Goal: Task Accomplishment & Management: Complete application form

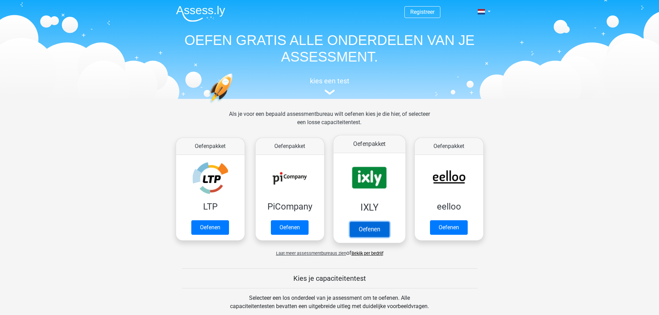
click at [370, 230] on link "Oefenen" at bounding box center [368, 229] width 39 height 15
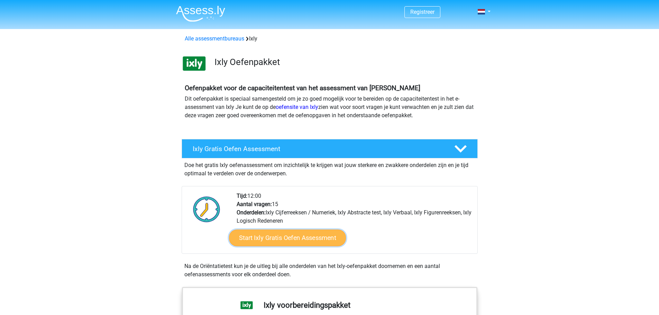
click at [286, 239] on link "Start Ixly Gratis Oefen Assessment" at bounding box center [287, 238] width 117 height 17
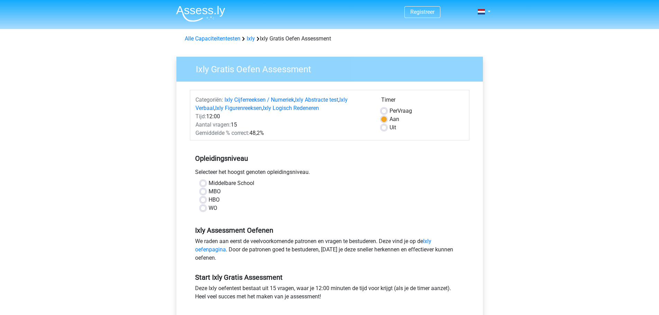
click at [208, 200] on label "HBO" at bounding box center [213, 200] width 11 height 8
click at [203, 200] on input "HBO" at bounding box center [203, 199] width 6 height 7
radio input "true"
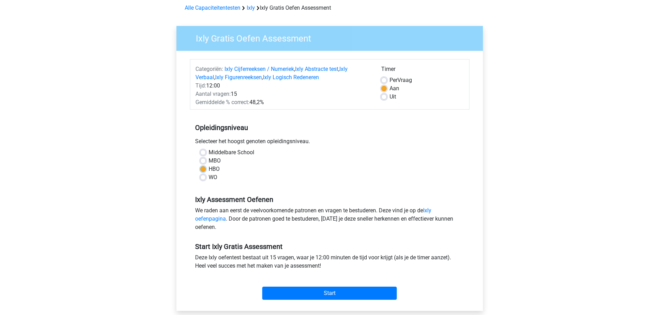
scroll to position [69, 0]
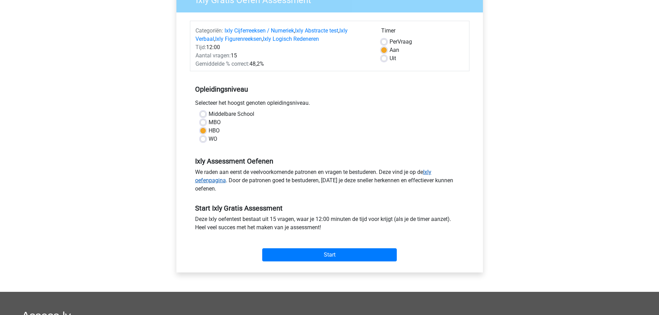
click at [431, 171] on link "Ixly oefenpagina" at bounding box center [313, 176] width 236 height 15
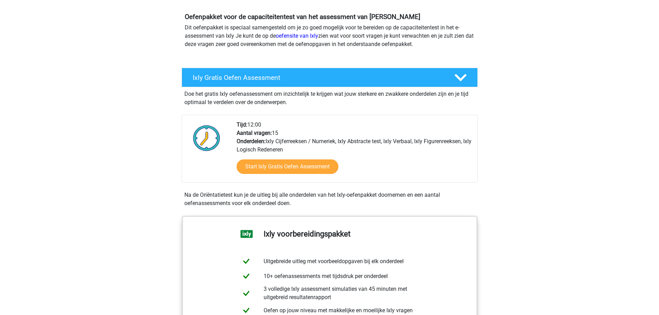
scroll to position [69, 0]
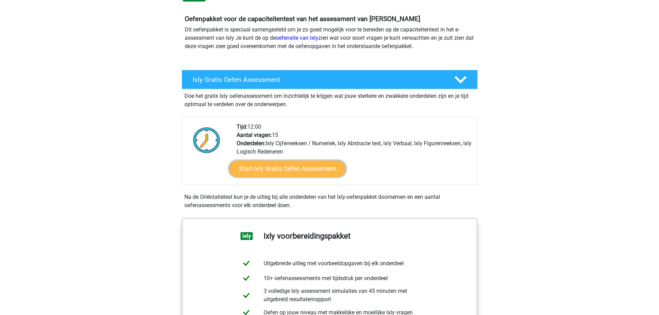
click at [280, 166] on link "Start Ixly Gratis Oefen Assessment" at bounding box center [287, 168] width 117 height 17
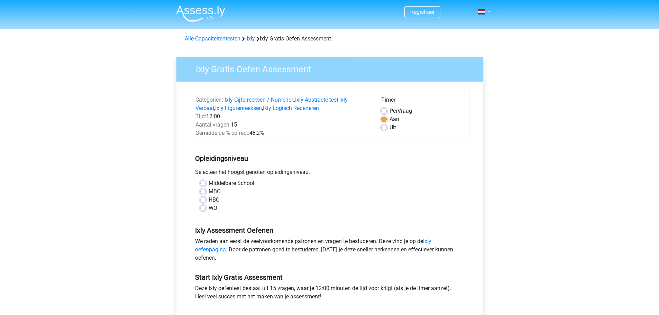
click at [202, 203] on div "HBO" at bounding box center [329, 200] width 259 height 8
click at [208, 198] on label "HBO" at bounding box center [213, 200] width 11 height 8
click at [203, 198] on input "HBO" at bounding box center [203, 199] width 6 height 7
radio input "true"
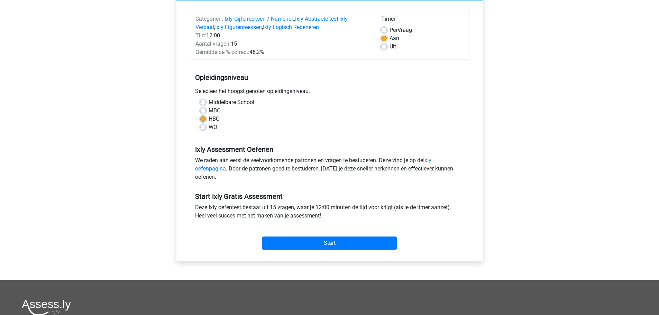
scroll to position [104, 0]
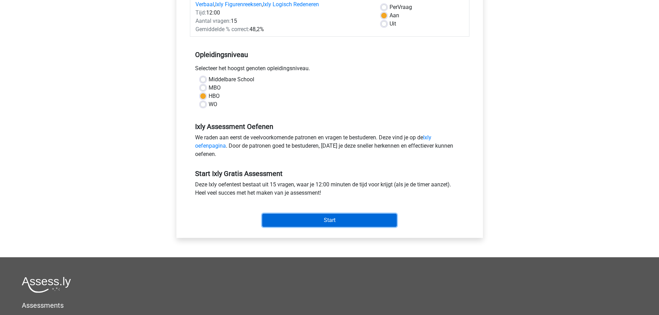
click at [336, 220] on input "Start" at bounding box center [329, 220] width 134 height 13
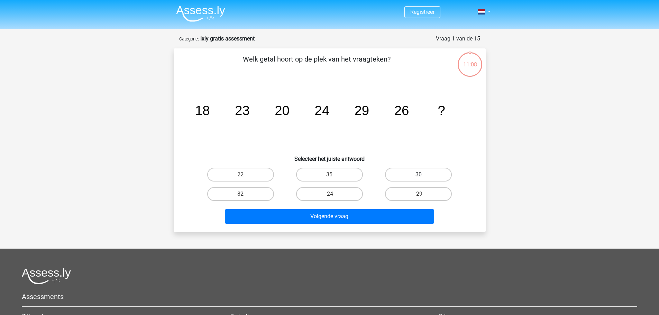
click at [421, 174] on label "30" at bounding box center [418, 175] width 67 height 14
click at [421, 175] on input "30" at bounding box center [420, 177] width 4 height 4
radio input "true"
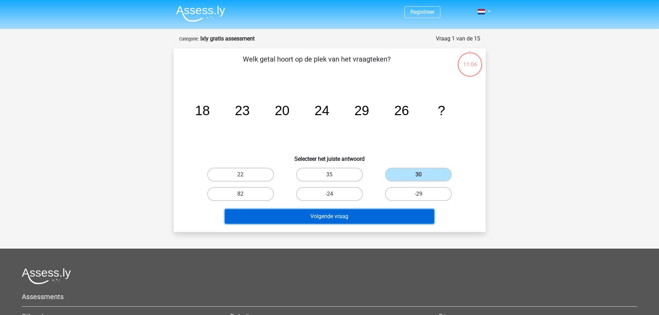
click at [343, 221] on button "Volgende vraag" at bounding box center [329, 216] width 209 height 15
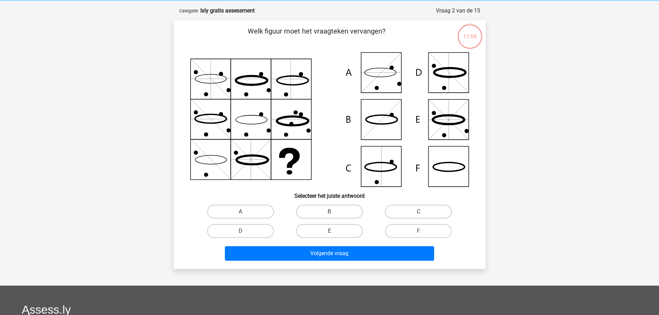
scroll to position [35, 0]
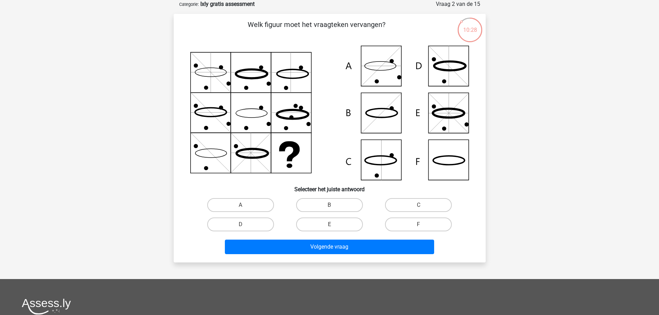
click at [451, 111] on icon at bounding box center [448, 113] width 40 height 40
click at [451, 100] on icon at bounding box center [329, 113] width 279 height 134
click at [332, 223] on label "E" at bounding box center [329, 224] width 67 height 14
click at [332, 224] on input "E" at bounding box center [331, 226] width 4 height 4
radio input "true"
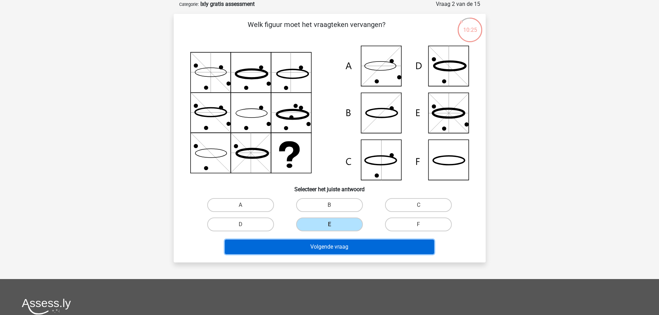
click at [353, 243] on button "Volgende vraag" at bounding box center [329, 247] width 209 height 15
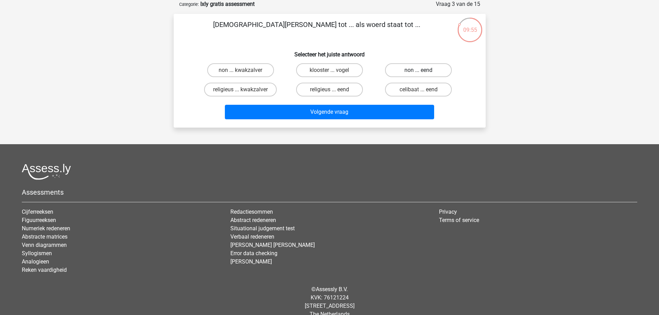
click at [409, 68] on label "non ... eend" at bounding box center [418, 70] width 67 height 14
click at [418, 70] on input "non ... eend" at bounding box center [420, 72] width 4 height 4
radio input "true"
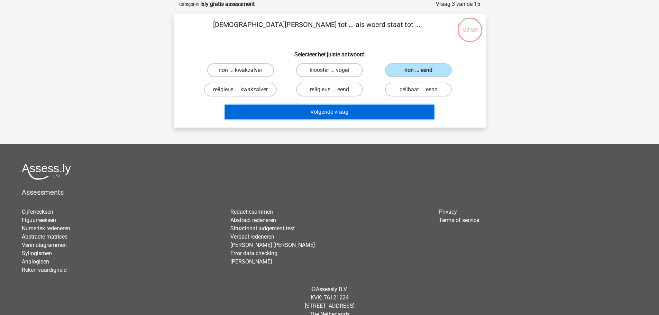
click at [335, 111] on button "Volgende vraag" at bounding box center [329, 112] width 209 height 15
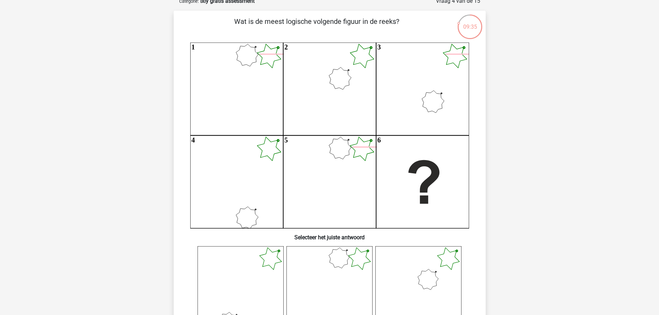
scroll to position [69, 0]
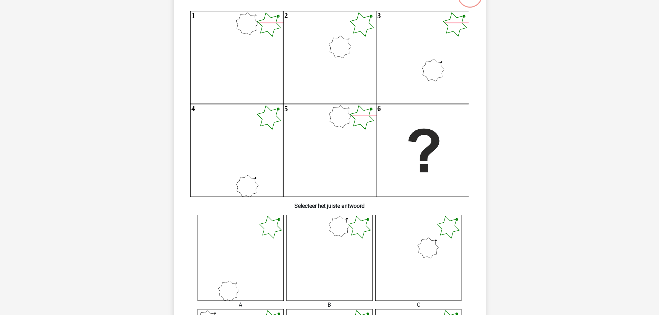
click at [421, 249] on icon at bounding box center [418, 258] width 86 height 86
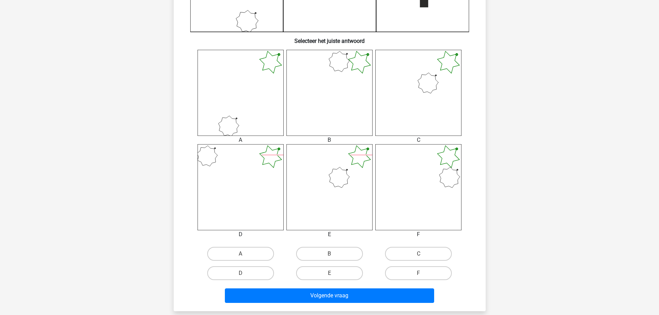
scroll to position [242, 0]
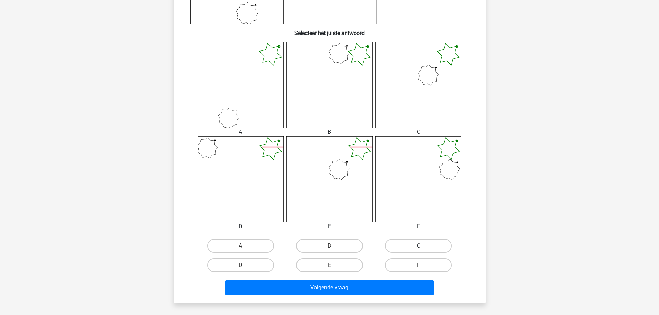
click at [417, 245] on label "C" at bounding box center [418, 246] width 67 height 14
click at [418, 246] on input "C" at bounding box center [420, 248] width 4 height 4
radio input "true"
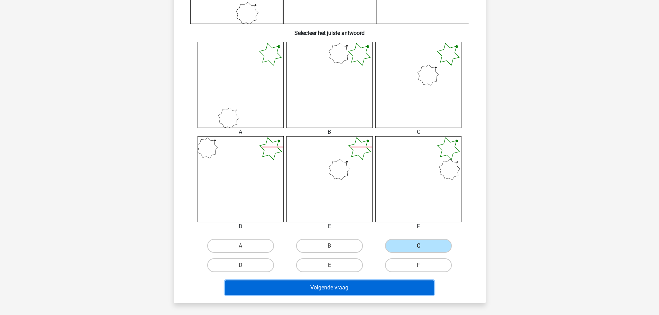
click at [338, 289] on button "Volgende vraag" at bounding box center [329, 287] width 209 height 15
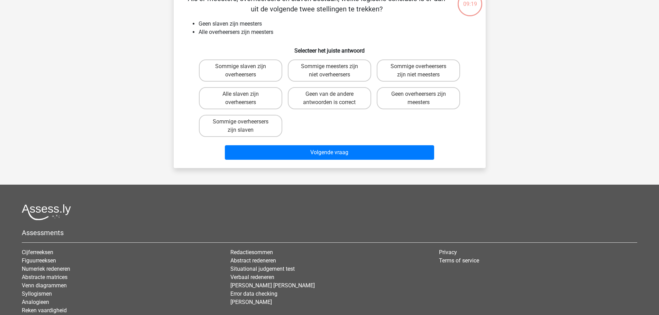
scroll to position [35, 0]
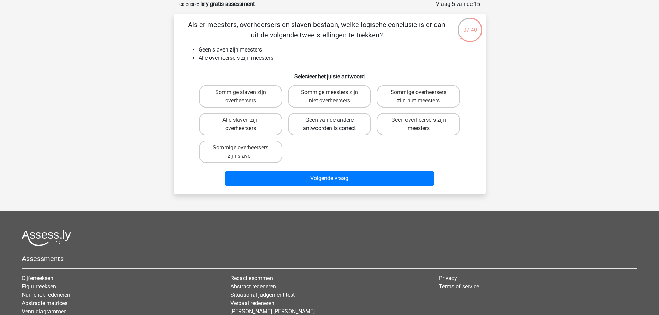
click at [332, 118] on label "Geen van de andere antwoorden is correct" at bounding box center [329, 124] width 83 height 22
click at [332, 120] on input "Geen van de andere antwoorden is correct" at bounding box center [331, 122] width 4 height 4
radio input "true"
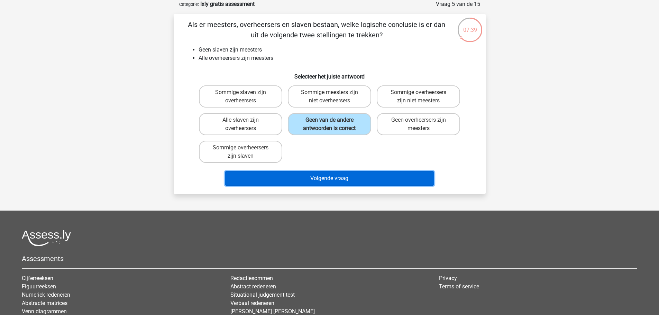
click at [329, 181] on button "Volgende vraag" at bounding box center [329, 178] width 209 height 15
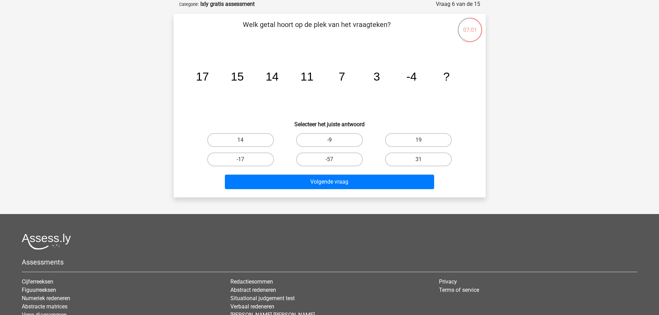
click at [325, 137] on label "-9" at bounding box center [329, 140] width 67 height 14
click at [329, 140] on input "-9" at bounding box center [331, 142] width 4 height 4
radio input "true"
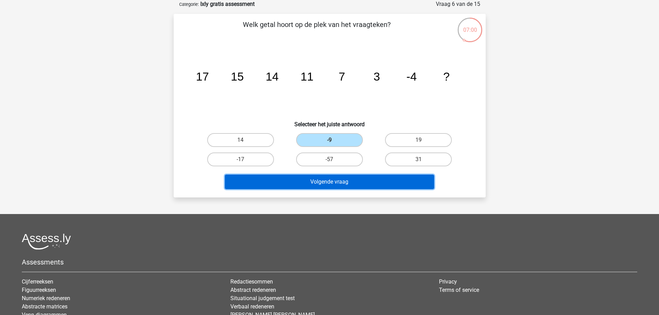
click at [325, 182] on button "Volgende vraag" at bounding box center [329, 182] width 209 height 15
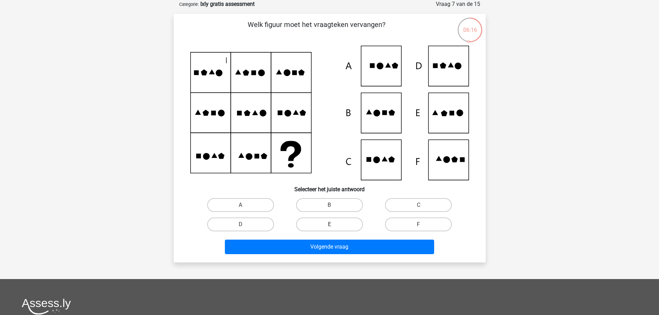
click at [334, 226] on label "E" at bounding box center [329, 224] width 67 height 14
click at [334, 226] on input "E" at bounding box center [331, 226] width 4 height 4
radio input "true"
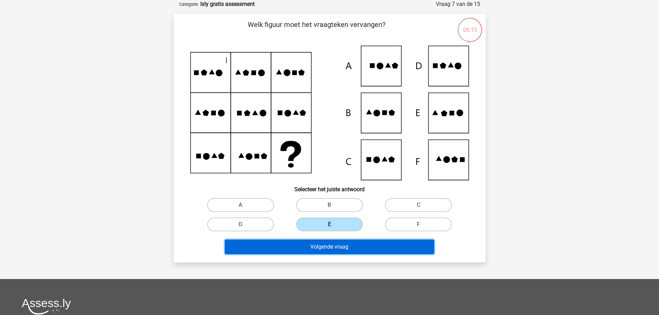
click at [333, 245] on button "Volgende vraag" at bounding box center [329, 247] width 209 height 15
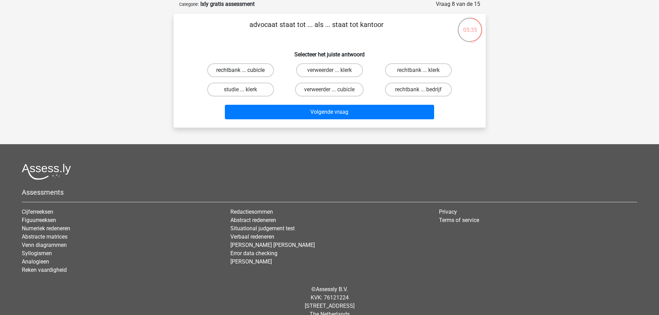
click at [232, 69] on label "rechtbank ... cubicle" at bounding box center [240, 70] width 67 height 14
click at [240, 70] on input "rechtbank ... cubicle" at bounding box center [242, 72] width 4 height 4
radio input "true"
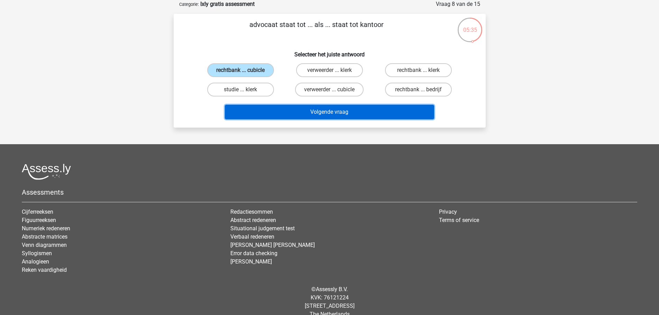
click at [302, 110] on button "Volgende vraag" at bounding box center [329, 112] width 209 height 15
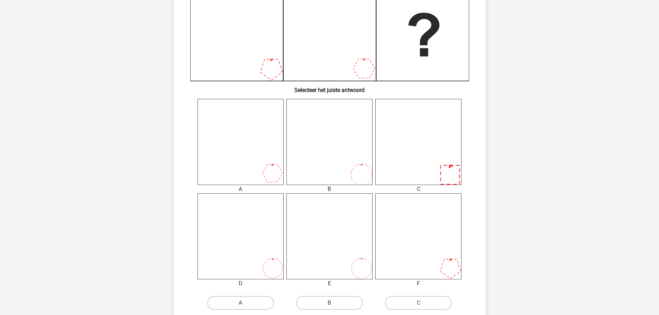
scroll to position [207, 0]
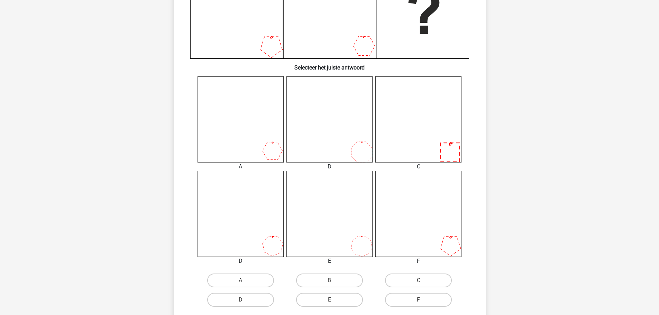
click at [243, 301] on input "D" at bounding box center [242, 302] width 4 height 4
radio input "true"
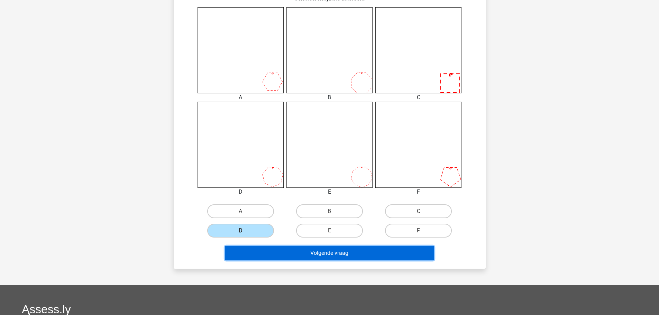
click at [315, 254] on button "Volgende vraag" at bounding box center [329, 253] width 209 height 15
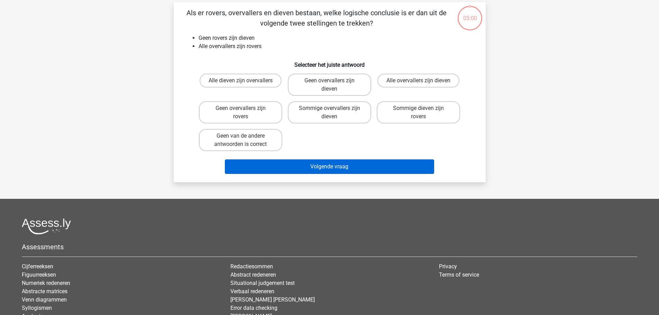
scroll to position [35, 0]
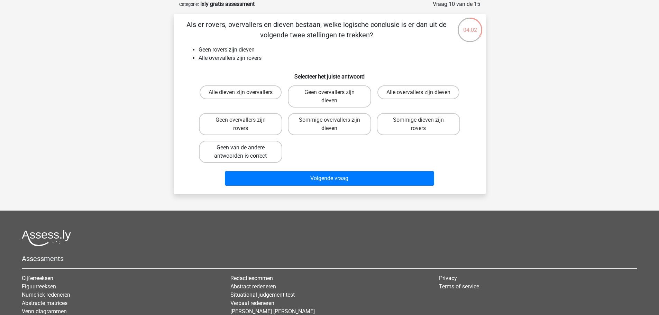
click at [243, 153] on label "Geen van de andere antwoorden is correct" at bounding box center [240, 152] width 83 height 22
click at [243, 152] on input "Geen van de andere antwoorden is correct" at bounding box center [242, 150] width 4 height 4
radio input "true"
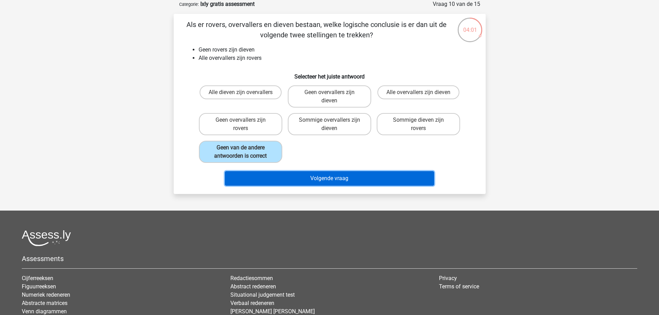
click at [294, 176] on button "Volgende vraag" at bounding box center [329, 178] width 209 height 15
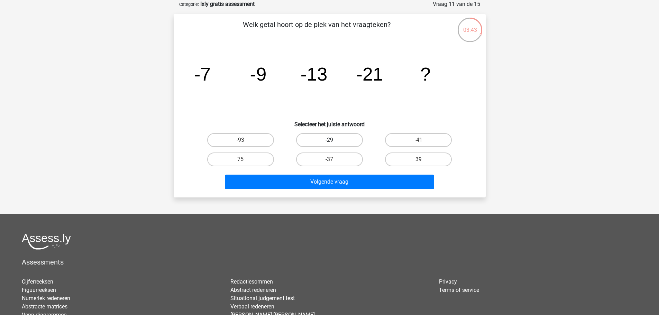
click at [325, 136] on label "-29" at bounding box center [329, 140] width 67 height 14
click at [329, 140] on input "-29" at bounding box center [331, 142] width 4 height 4
radio input "true"
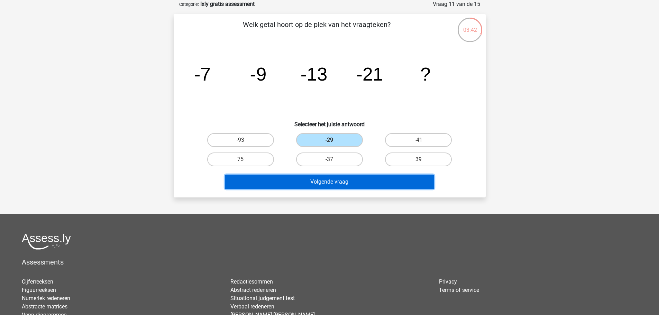
click at [329, 185] on button "Volgende vraag" at bounding box center [329, 182] width 209 height 15
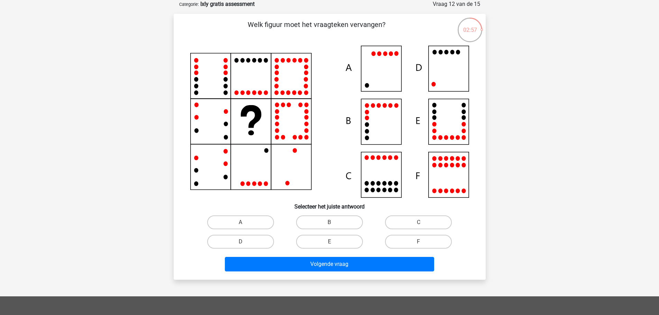
click at [452, 69] on icon at bounding box center [329, 122] width 279 height 152
click at [248, 238] on label "D" at bounding box center [240, 242] width 67 height 14
click at [245, 242] on input "D" at bounding box center [242, 244] width 4 height 4
radio input "true"
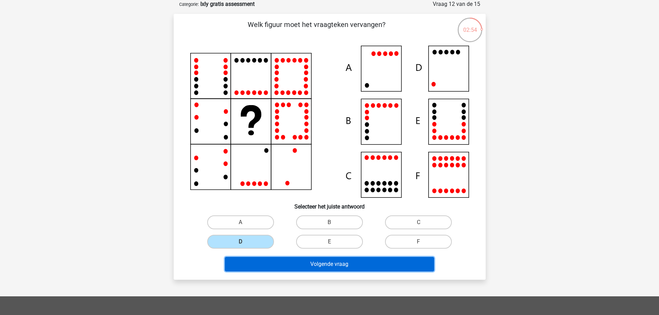
click at [296, 261] on button "Volgende vraag" at bounding box center [329, 264] width 209 height 15
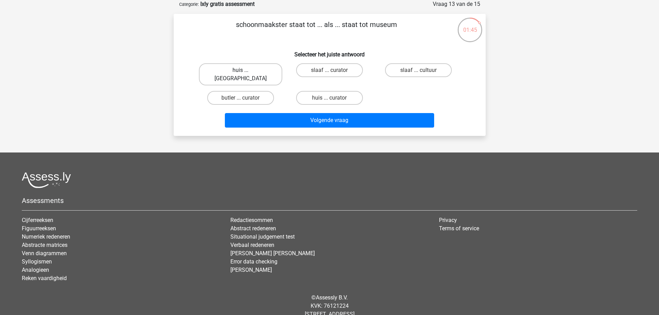
click at [245, 69] on label "huis ... louvre" at bounding box center [240, 74] width 83 height 22
click at [245, 70] on input "huis ... louvre" at bounding box center [242, 72] width 4 height 4
radio input "true"
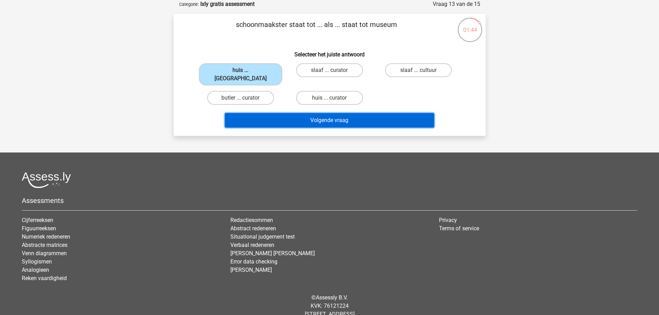
click at [304, 113] on button "Volgende vraag" at bounding box center [329, 120] width 209 height 15
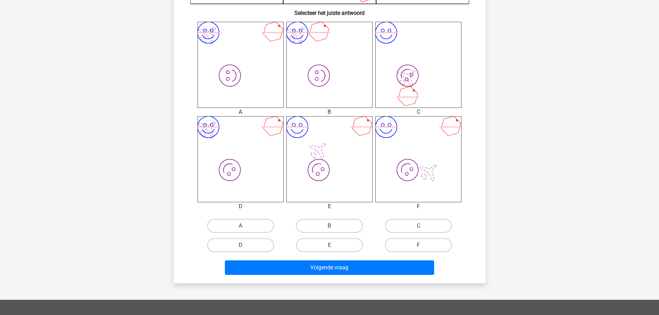
scroll to position [277, 0]
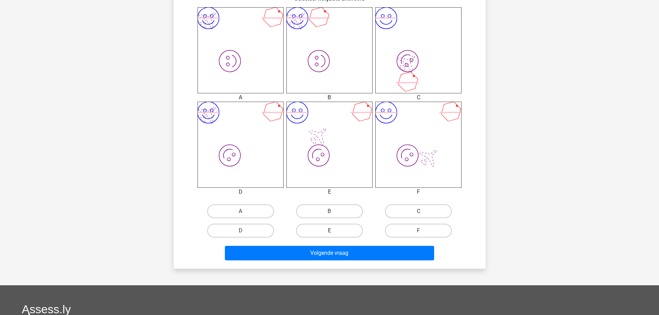
click at [328, 230] on label "E" at bounding box center [329, 231] width 67 height 14
click at [329, 231] on input "E" at bounding box center [331, 233] width 4 height 4
radio input "true"
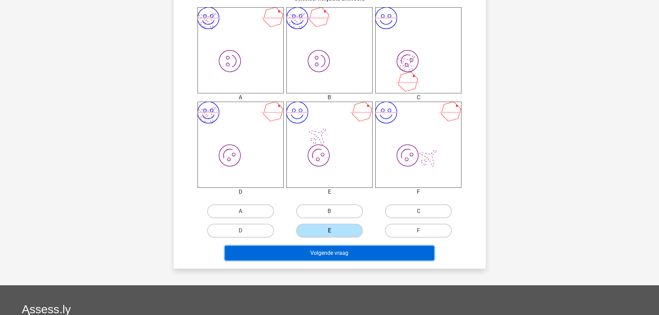
drag, startPoint x: 330, startPoint y: 257, endPoint x: 326, endPoint y: 210, distance: 46.8
click at [330, 257] on button "Volgende vraag" at bounding box center [329, 253] width 209 height 15
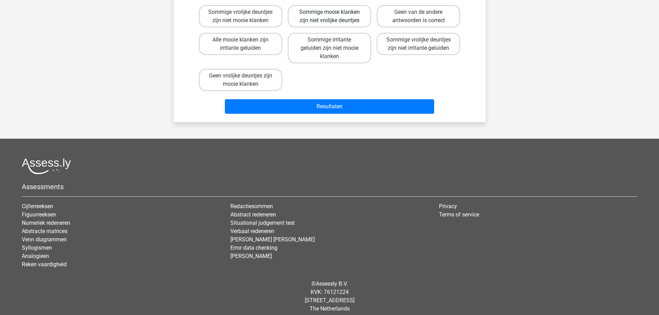
scroll to position [35, 0]
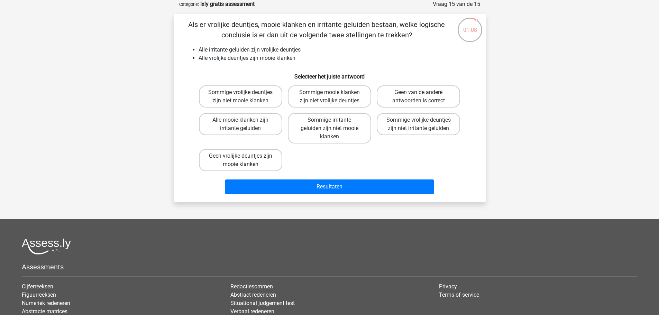
click at [237, 155] on label "Geen vrolijke deuntjes zijn mooie klanken" at bounding box center [240, 160] width 83 height 22
click at [240, 156] on input "Geen vrolijke deuntjes zijn mooie klanken" at bounding box center [242, 158] width 4 height 4
radio input "true"
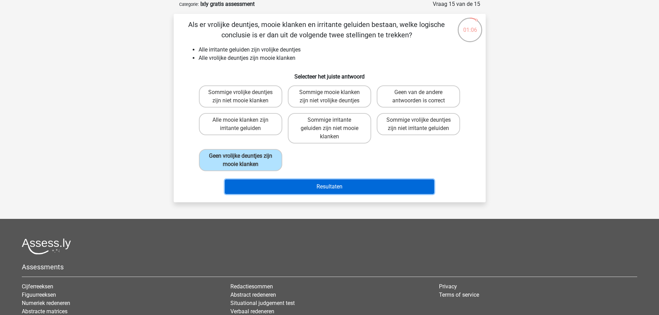
click at [349, 184] on button "Resultaten" at bounding box center [329, 186] width 209 height 15
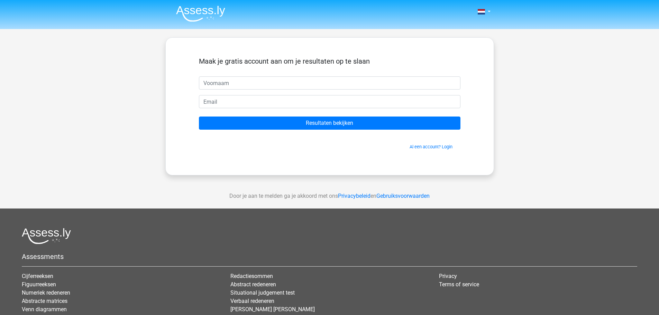
click at [227, 82] on input "text" at bounding box center [329, 82] width 261 height 13
type input "Bart"
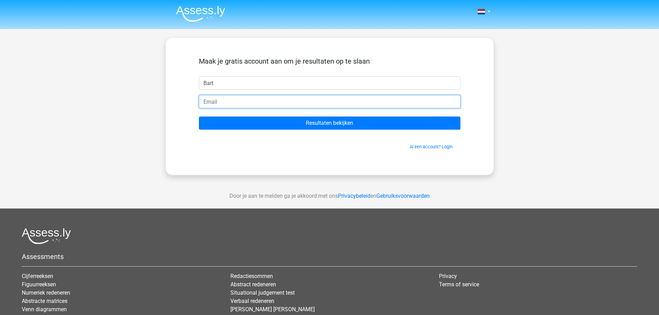
click at [226, 102] on input "email" at bounding box center [329, 101] width 261 height 13
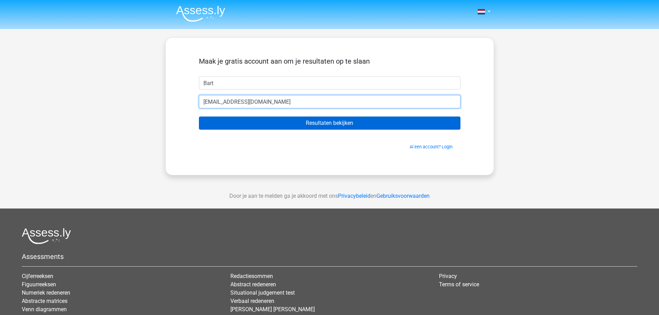
type input "[EMAIL_ADDRESS][DOMAIN_NAME]"
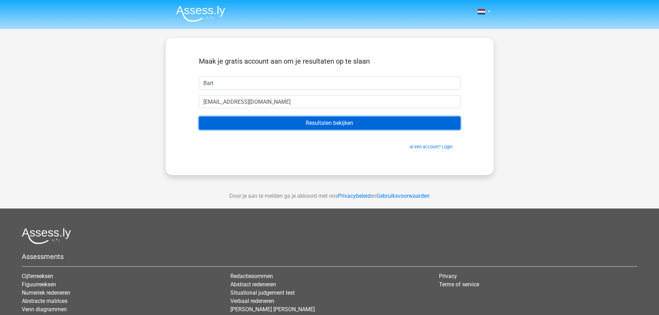
click at [271, 125] on input "Resultaten bekijken" at bounding box center [329, 123] width 261 height 13
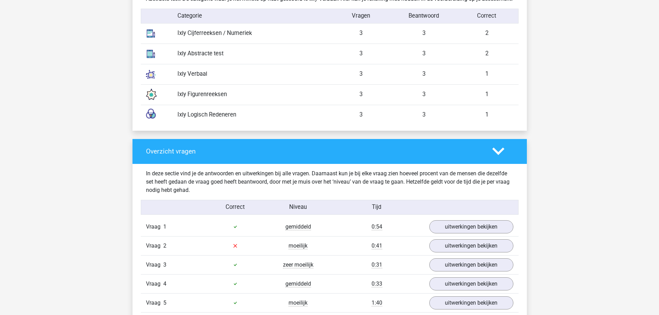
scroll to position [657, 0]
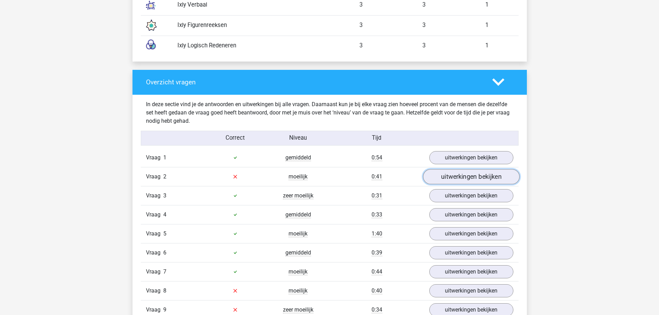
click at [445, 184] on link "uitwerkingen bekijken" at bounding box center [470, 176] width 96 height 15
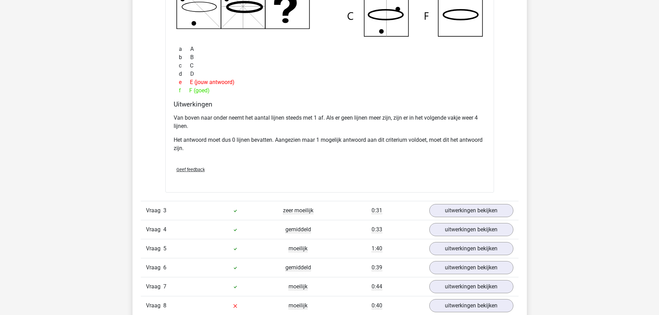
scroll to position [1072, 0]
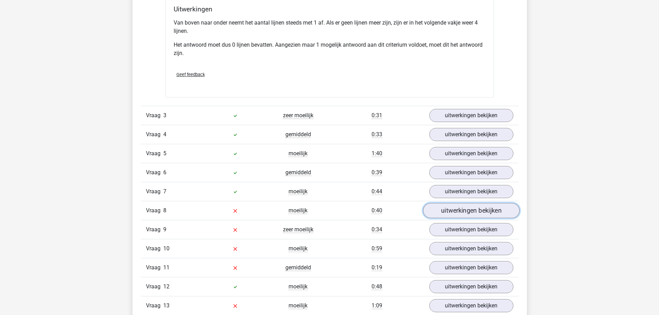
click at [480, 218] on link "uitwerkingen bekijken" at bounding box center [470, 210] width 96 height 15
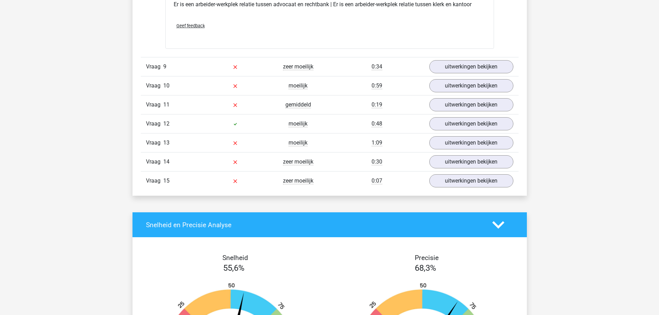
scroll to position [1314, 0]
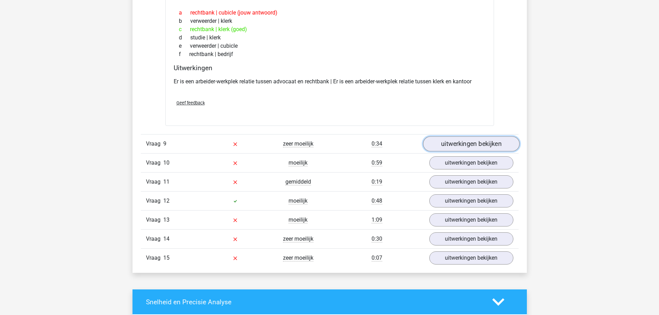
click at [453, 150] on link "uitwerkingen bekijken" at bounding box center [470, 143] width 96 height 15
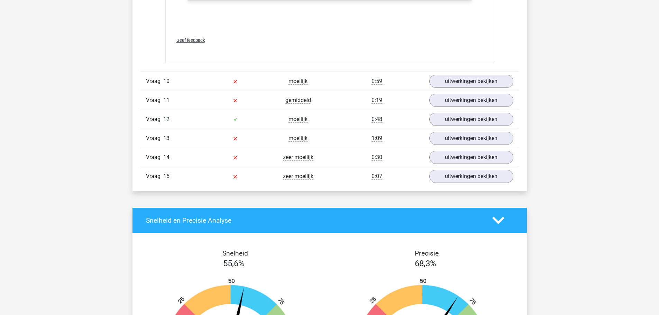
scroll to position [2109, 0]
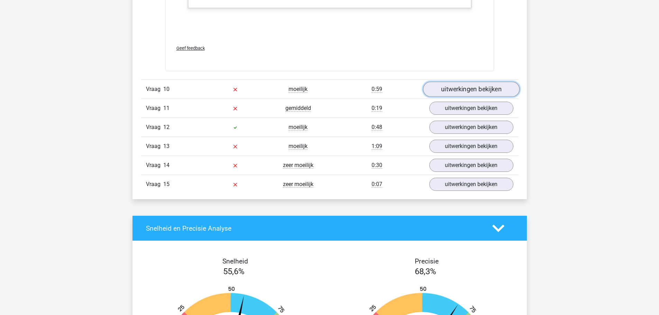
click at [440, 97] on link "uitwerkingen bekijken" at bounding box center [470, 89] width 96 height 15
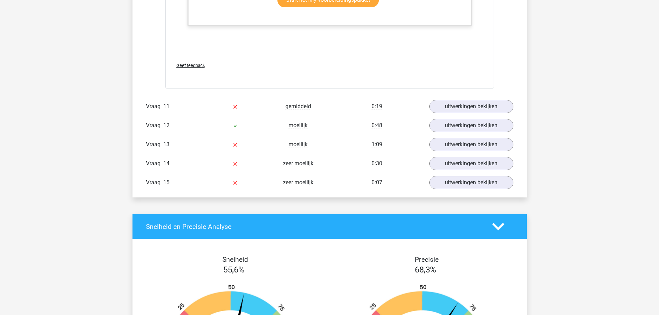
scroll to position [2489, 0]
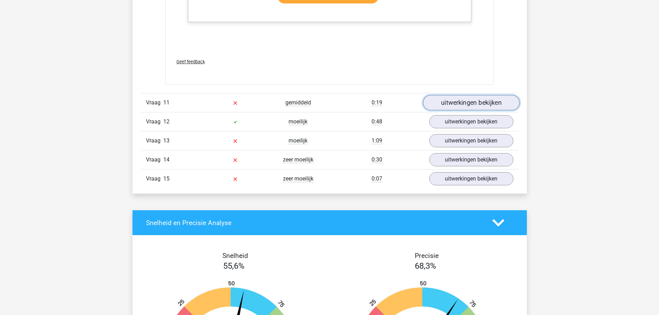
click at [457, 110] on link "uitwerkingen bekijken" at bounding box center [470, 102] width 96 height 15
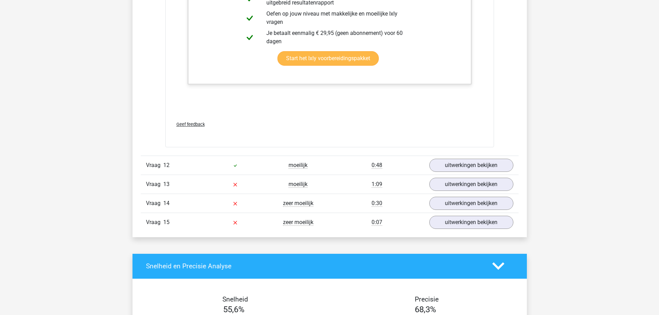
scroll to position [2870, 0]
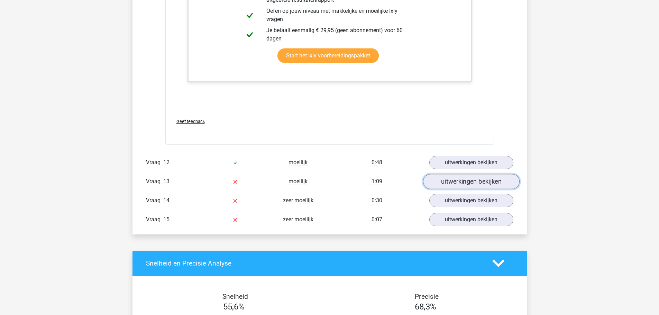
click at [457, 189] on link "uitwerkingen bekijken" at bounding box center [470, 181] width 96 height 15
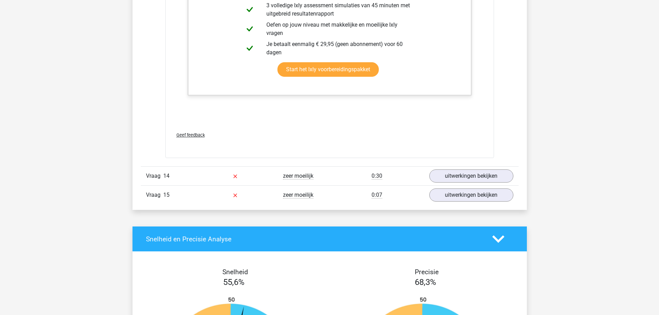
scroll to position [3250, 0]
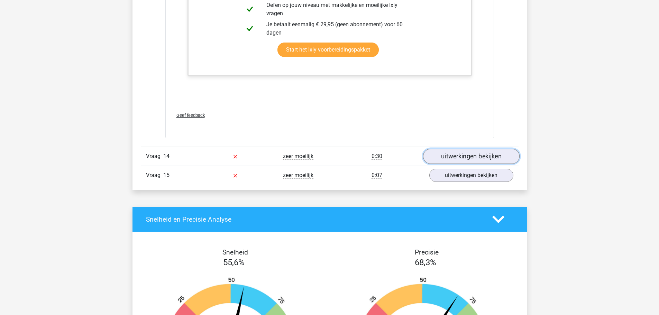
click at [466, 164] on link "uitwerkingen bekijken" at bounding box center [470, 156] width 96 height 15
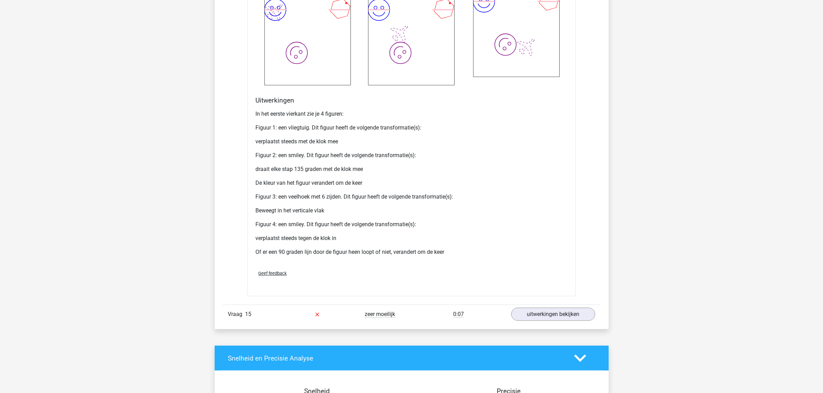
scroll to position [3820, 0]
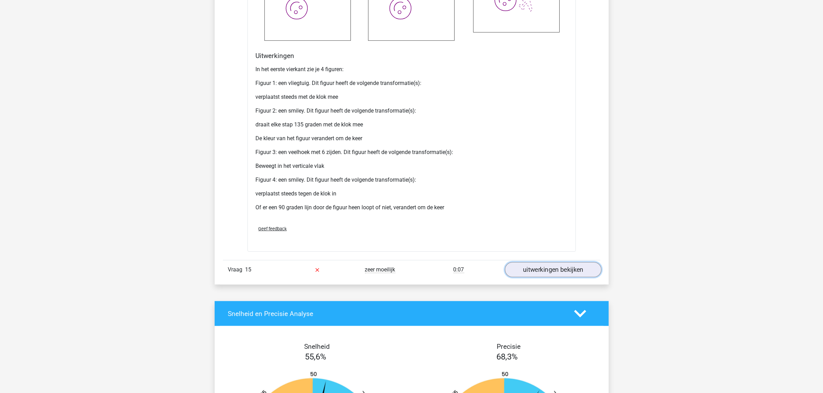
click at [548, 278] on link "uitwerkingen bekijken" at bounding box center [553, 269] width 96 height 15
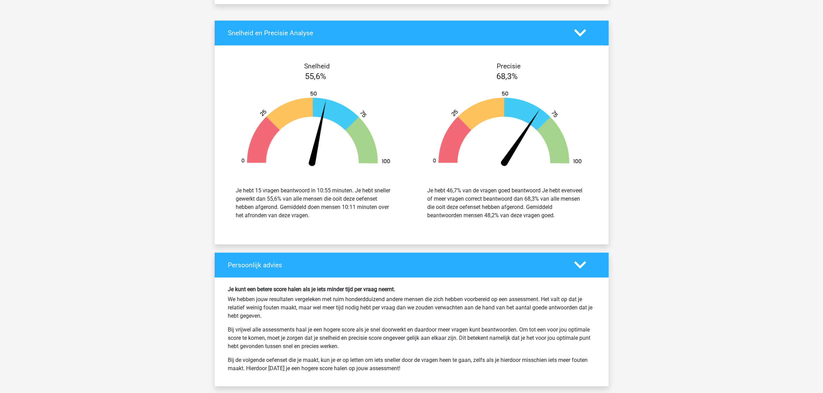
scroll to position [4426, 0]
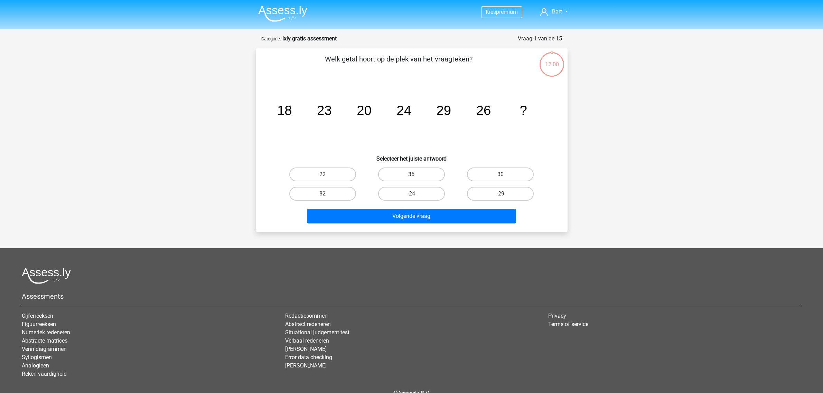
scroll to position [36, 0]
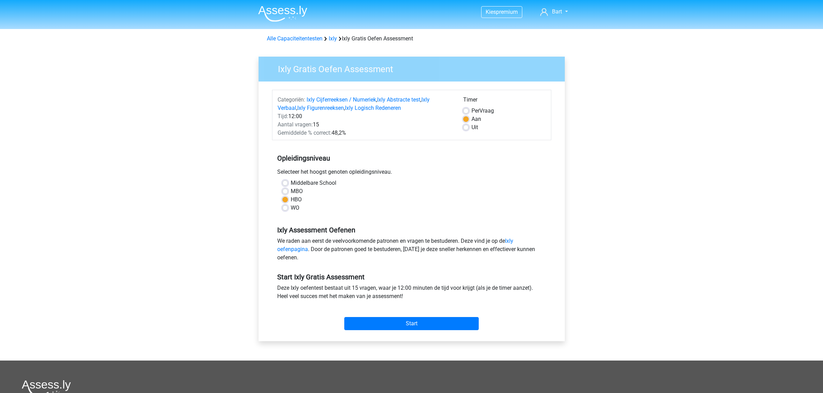
scroll to position [130, 0]
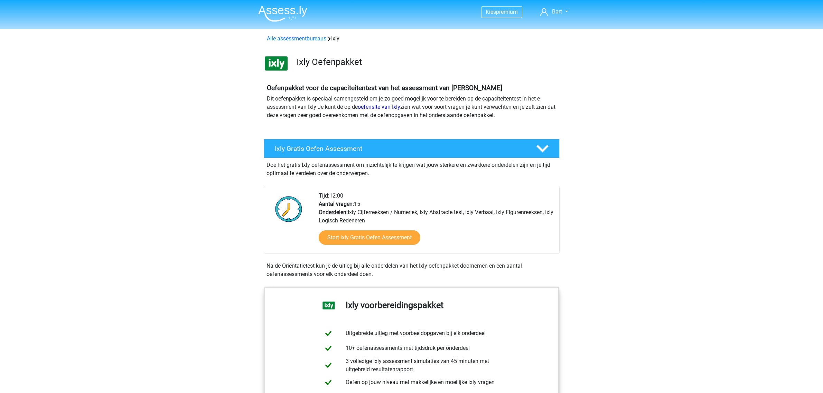
scroll to position [86, 0]
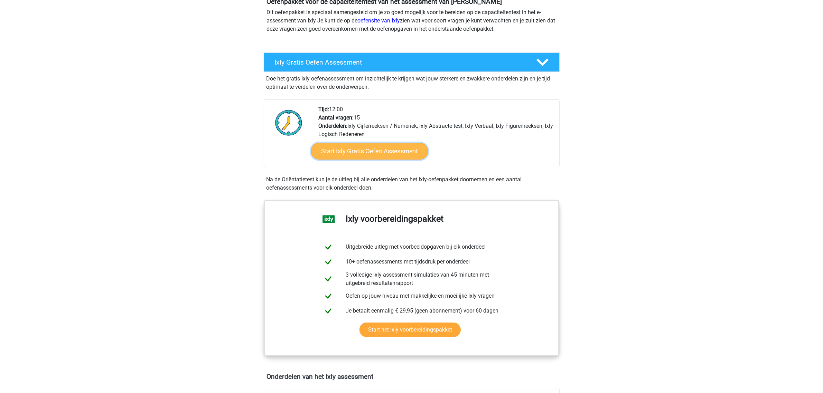
click at [336, 153] on link "Start Ixly Gratis Oefen Assessment" at bounding box center [369, 151] width 117 height 17
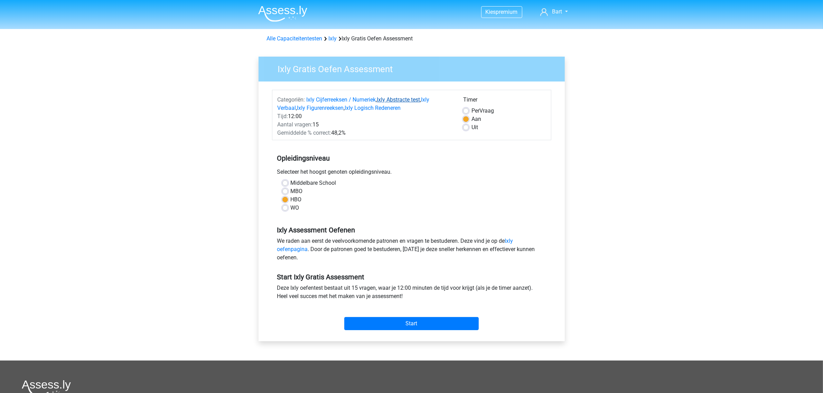
click at [405, 97] on link "Ixly Abstracte test" at bounding box center [398, 99] width 43 height 7
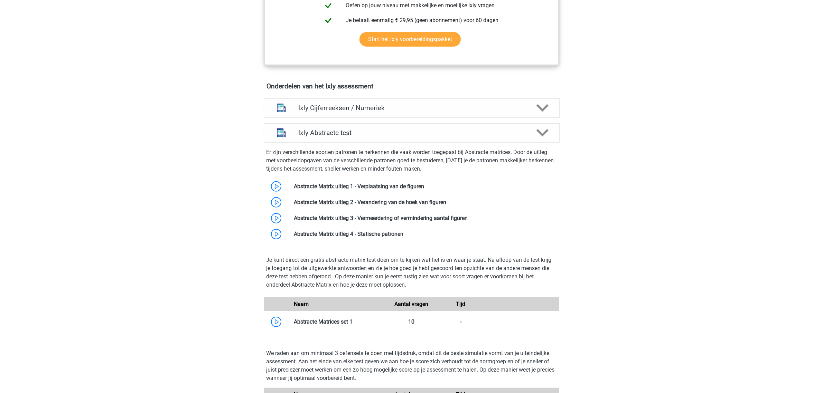
scroll to position [195, 0]
